Goal: Check status: Check status

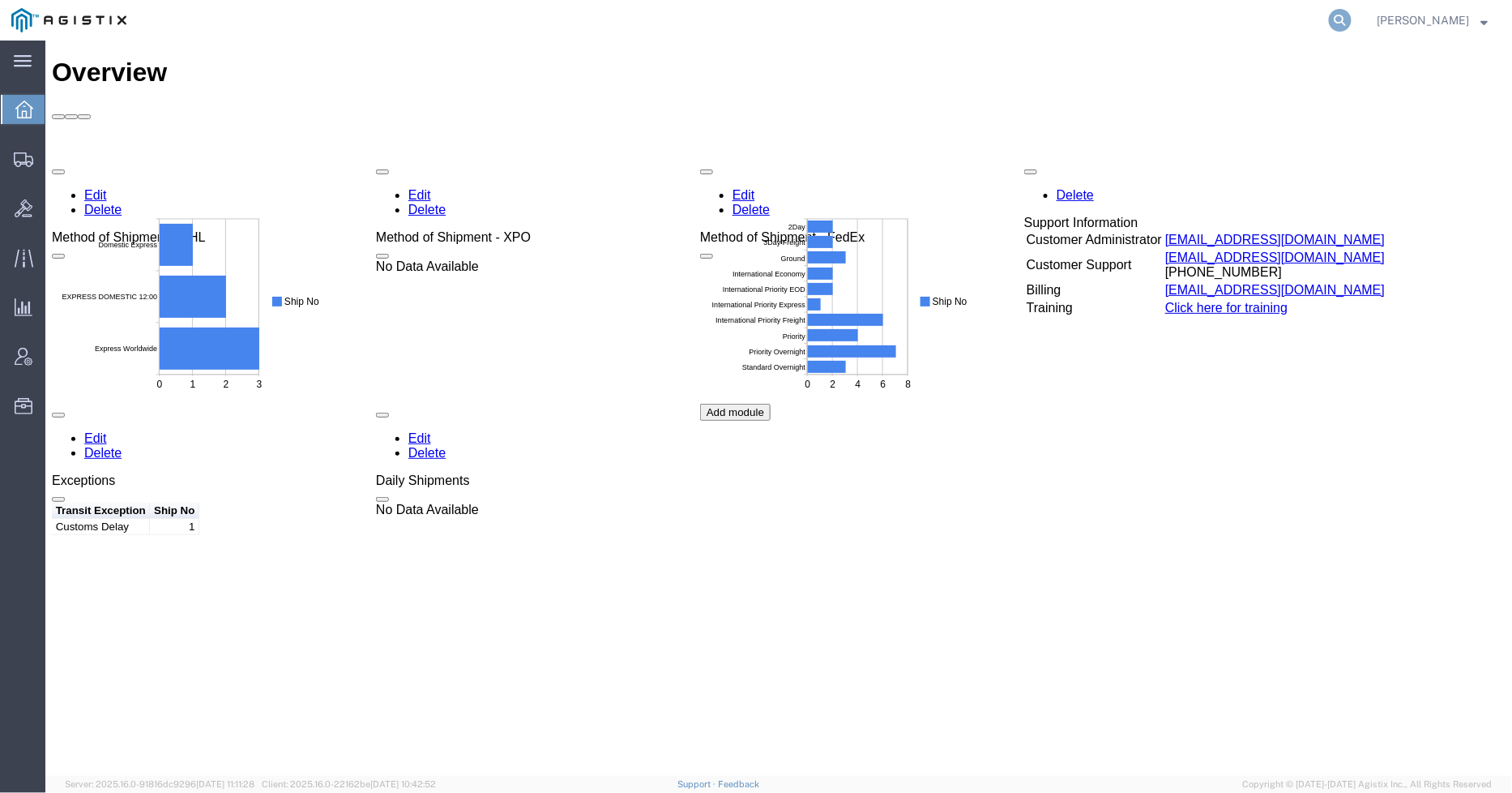
click at [1348, 25] on icon at bounding box center [1340, 20] width 23 height 23
click at [1148, 30] on input "search" at bounding box center [1083, 20] width 492 height 38
paste input "391829067520"
click at [1352, 18] on icon at bounding box center [1340, 20] width 23 height 23
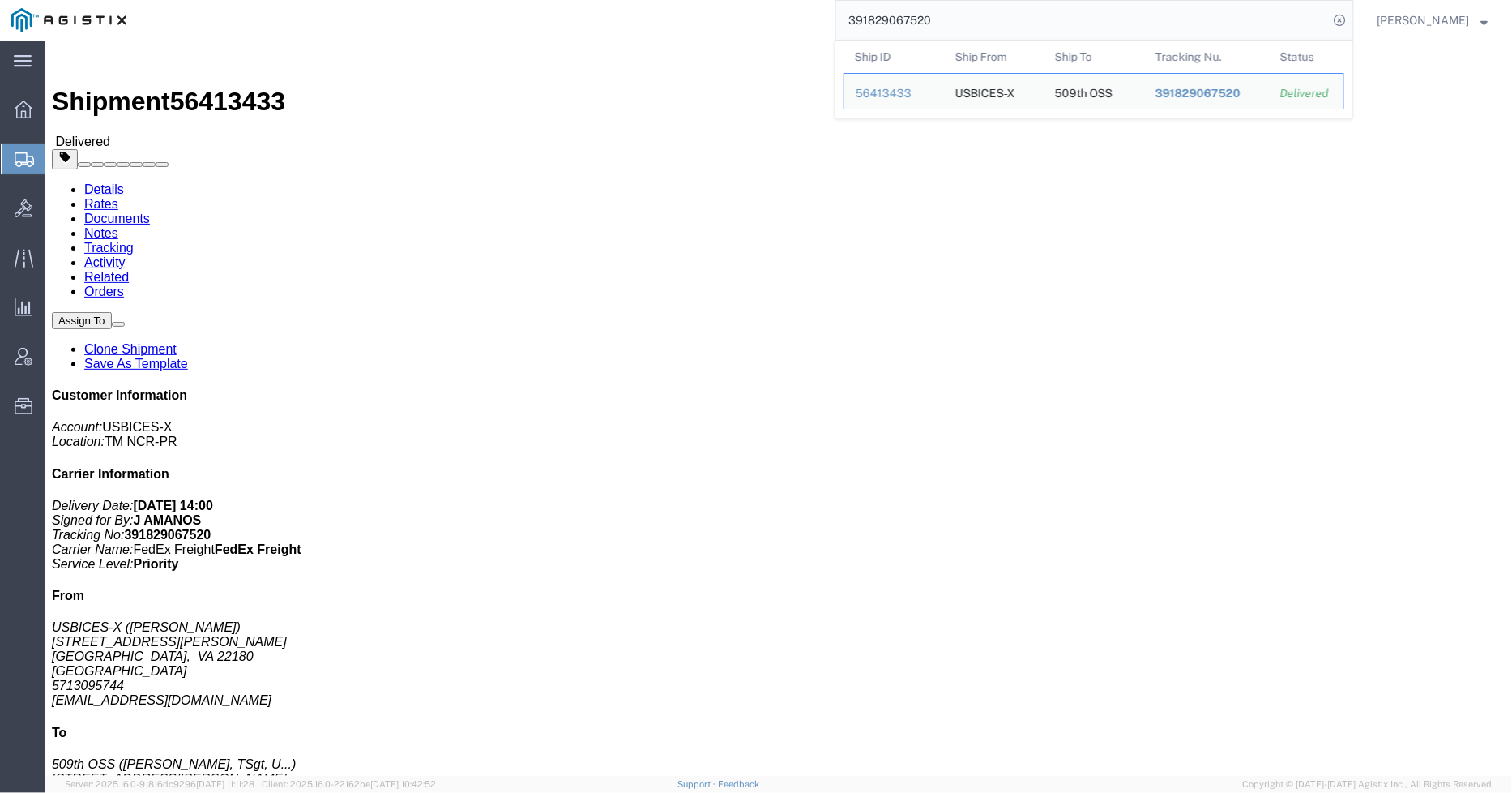
click at [951, 33] on input "391829067520" at bounding box center [1083, 20] width 492 height 38
click at [952, 27] on input "391829067520" at bounding box center [1083, 20] width 492 height 38
paste input "289488221893"
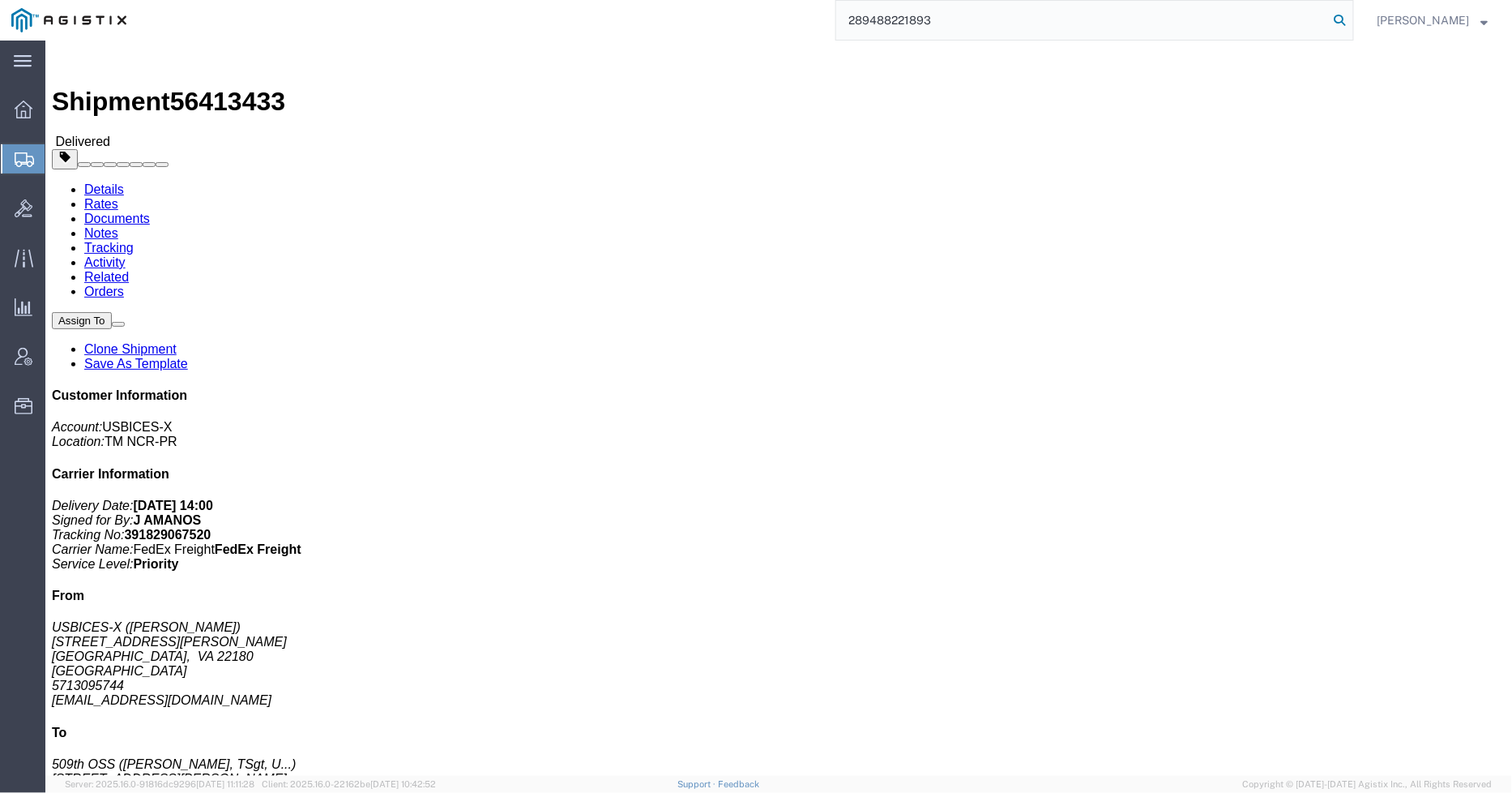
type input "289488221893"
click at [1350, 18] on icon at bounding box center [1340, 20] width 23 height 23
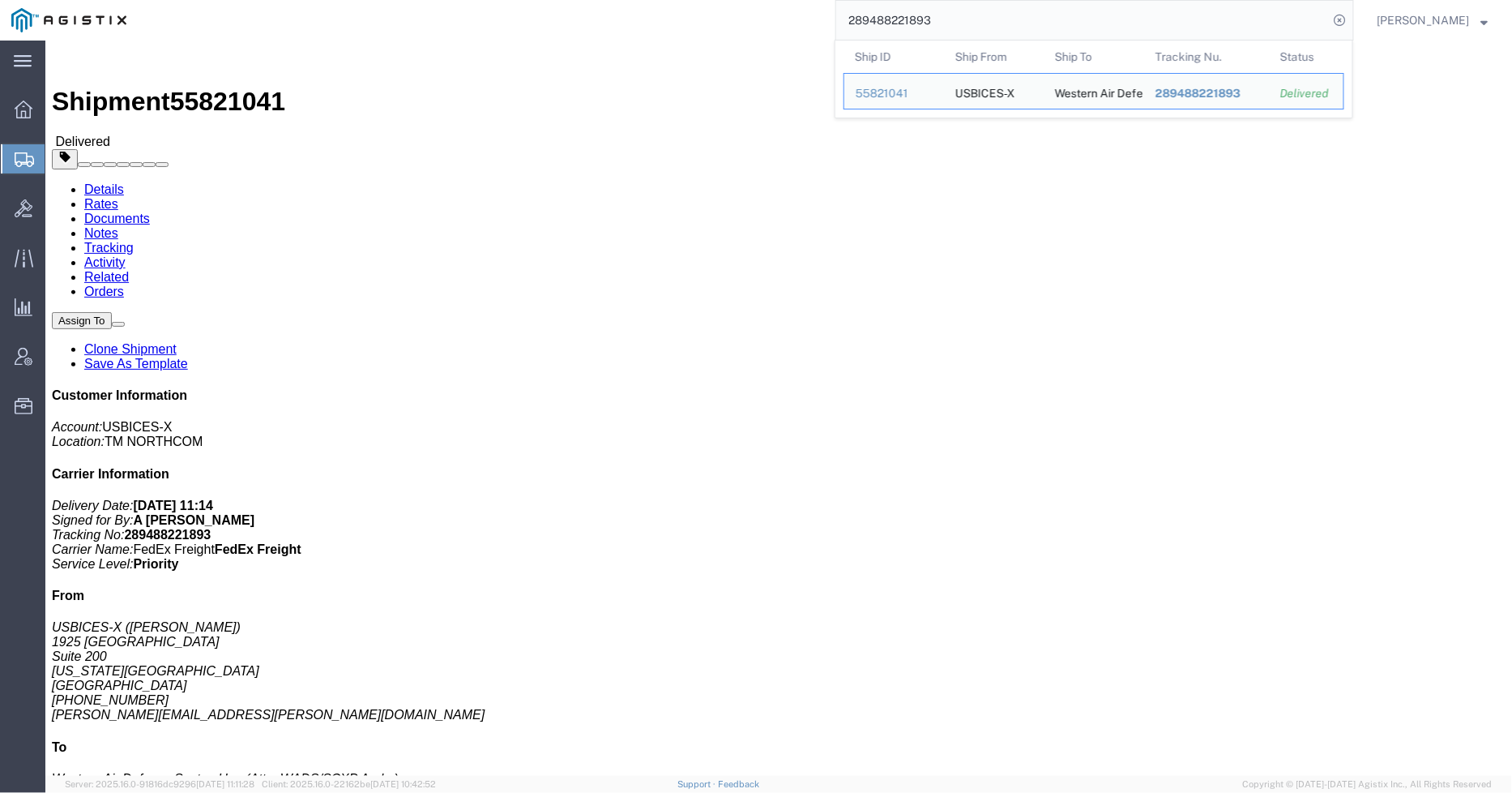
click link "Rates"
